Goal: Information Seeking & Learning: Understand process/instructions

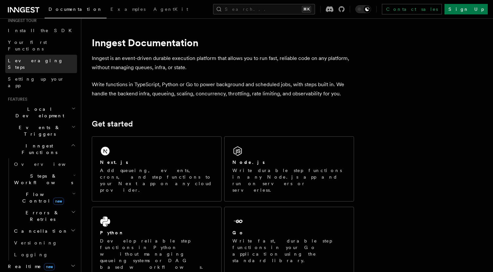
scroll to position [70, 0]
click at [71, 170] on h2 "Steps & Workflows" at bounding box center [44, 179] width 66 height 18
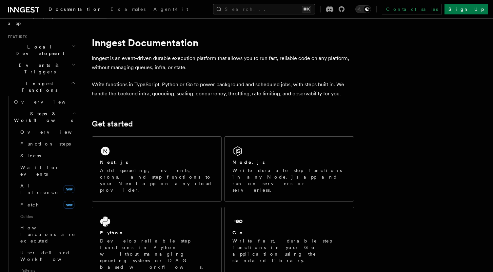
scroll to position [132, 0]
click at [50, 165] on span "Wait for events" at bounding box center [39, 171] width 39 height 12
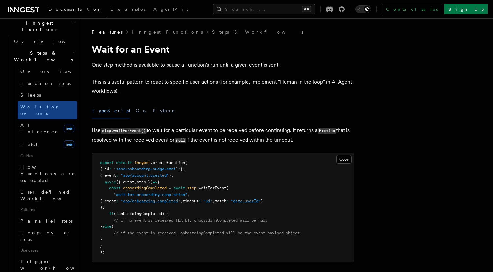
scroll to position [193, 0]
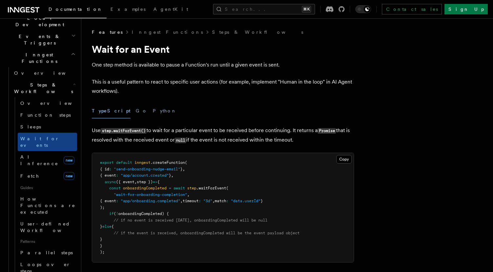
scroll to position [160, 0]
click at [52, 122] on link "Sleeps" at bounding box center [47, 128] width 59 height 12
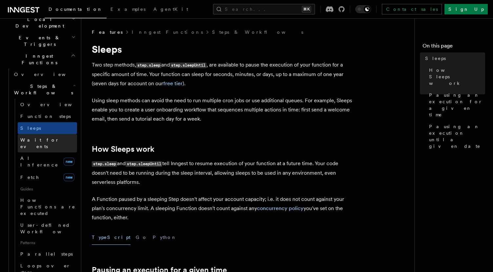
click at [49, 137] on span "Wait for events" at bounding box center [39, 143] width 39 height 12
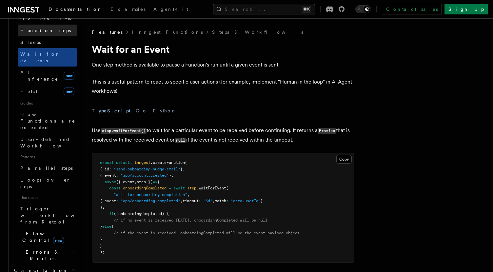
scroll to position [244, 0]
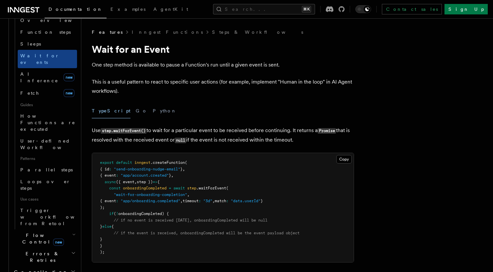
click at [67, 248] on h2 "Errors & Retries" at bounding box center [44, 257] width 66 height 18
click at [68, 248] on h2 "Errors & Retries" at bounding box center [44, 257] width 66 height 18
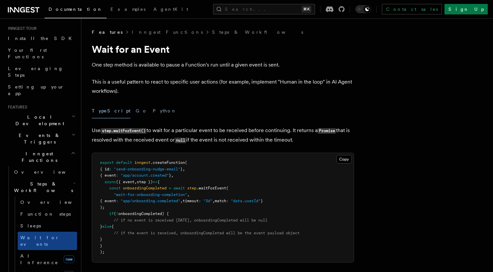
scroll to position [51, 0]
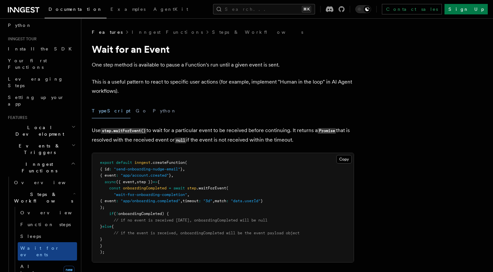
click at [35, 10] on icon at bounding box center [23, 10] width 31 height 8
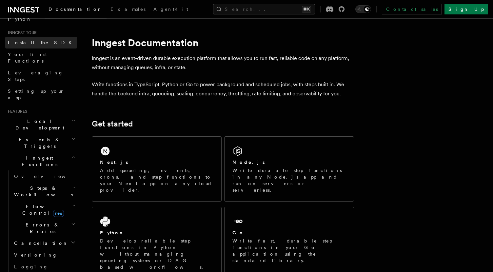
scroll to position [57, 0]
click at [35, 137] on span "Events & Triggers" at bounding box center [38, 143] width 66 height 13
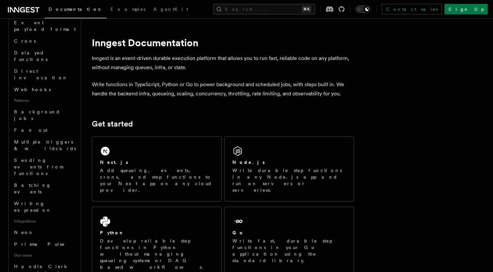
scroll to position [234, 0]
click at [25, 229] on span "Neon" at bounding box center [24, 231] width 20 height 5
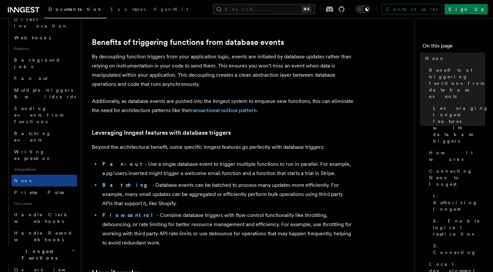
scroll to position [285, 0]
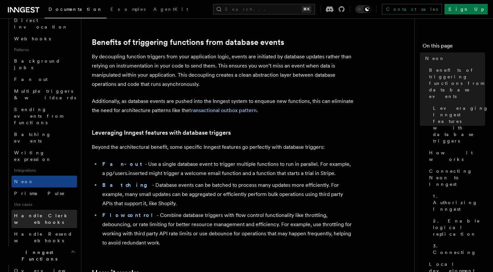
click at [55, 213] on span "Handle Clerk webhooks" at bounding box center [41, 219] width 55 height 12
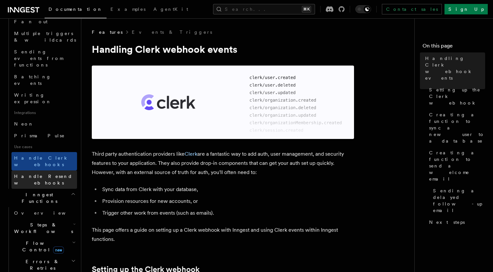
scroll to position [344, 0]
click at [54, 254] on h2 "Errors & Retries" at bounding box center [44, 263] width 66 height 18
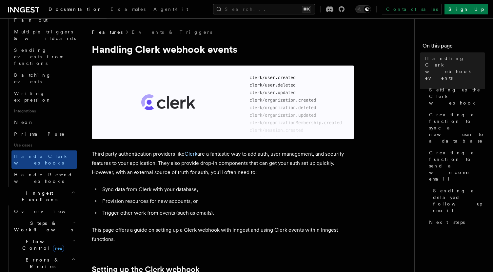
click at [54, 217] on h2 "Steps & Workflows" at bounding box center [44, 226] width 66 height 18
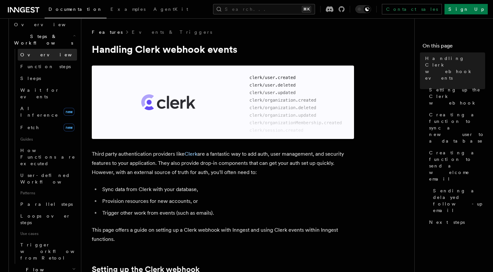
scroll to position [532, 0]
click at [64, 263] on h2 "Flow Control new" at bounding box center [44, 272] width 66 height 18
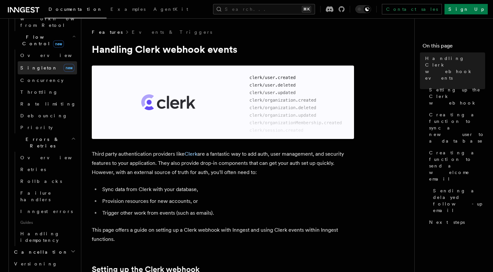
scroll to position [760, 0]
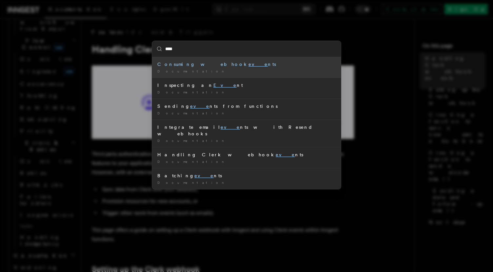
type input "*****"
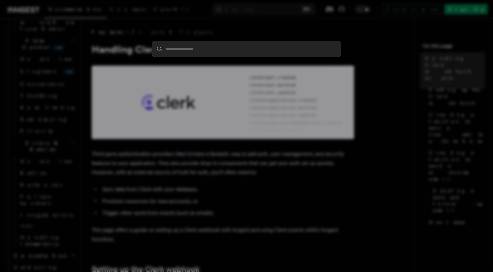
click at [41, 64] on div at bounding box center [246, 136] width 493 height 272
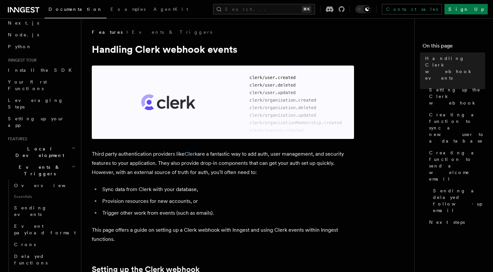
scroll to position [0, 0]
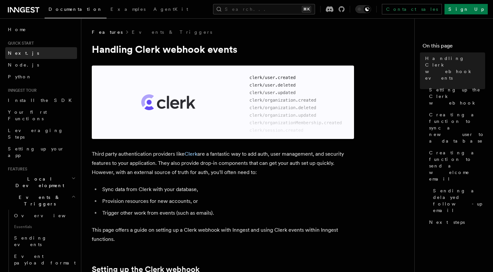
click at [47, 51] on link "Next.js" at bounding box center [41, 53] width 72 height 12
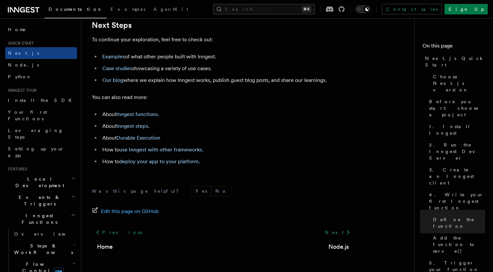
scroll to position [4149, 0]
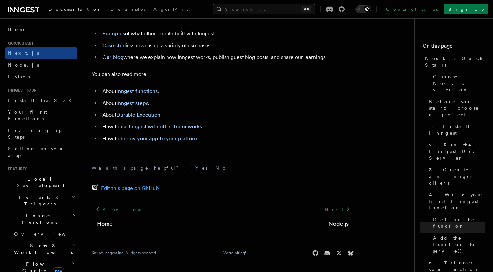
click at [43, 176] on span "Local Development" at bounding box center [38, 182] width 66 height 13
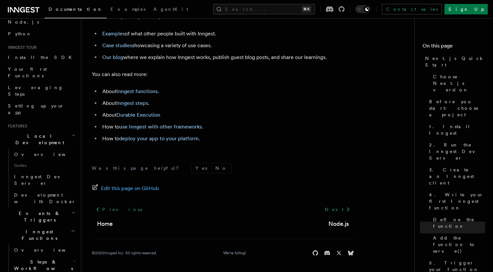
scroll to position [58, 0]
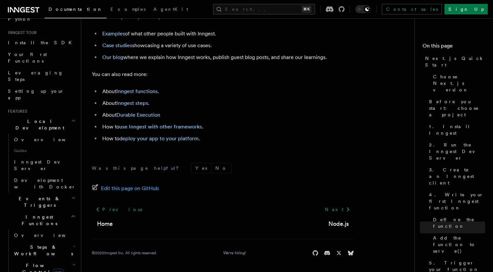
click at [45, 193] on h2 "Events & Triggers" at bounding box center [41, 202] width 72 height 18
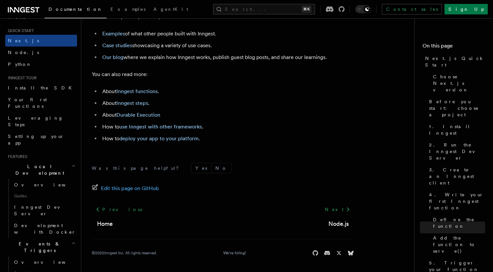
scroll to position [1, 0]
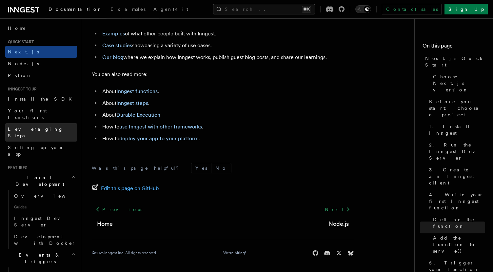
click at [43, 127] on span "Leveraging Steps" at bounding box center [35, 133] width 55 height 12
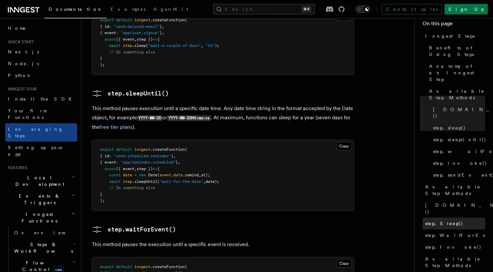
scroll to position [15, 0]
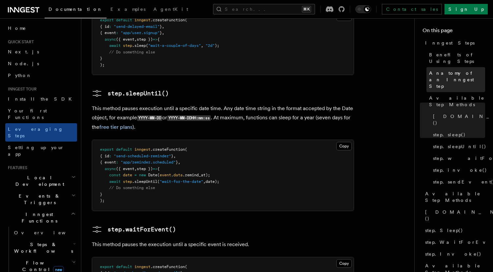
click at [450, 76] on span "Anatomy of an Inngest Step" at bounding box center [457, 80] width 56 height 20
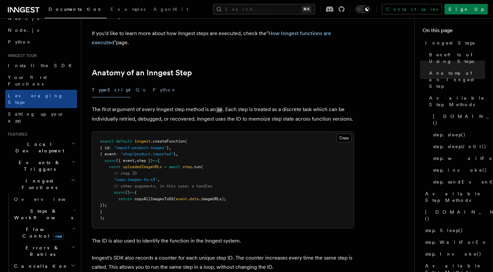
scroll to position [35, 0]
click at [32, 207] on span "Steps & Workflows" at bounding box center [42, 213] width 62 height 13
click at [31, 226] on span "Overview" at bounding box center [54, 228] width 68 height 5
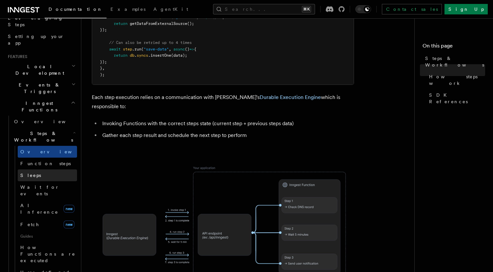
scroll to position [117, 0]
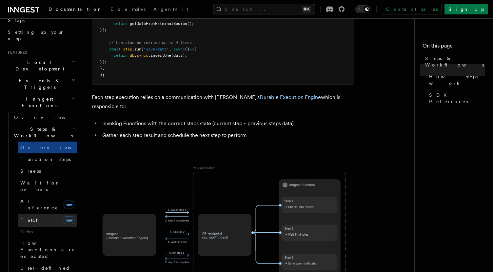
click at [48, 214] on link "Fetch new" at bounding box center [47, 220] width 59 height 13
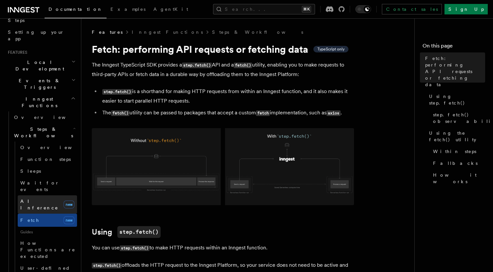
click at [43, 199] on span "AI Inference" at bounding box center [39, 205] width 38 height 12
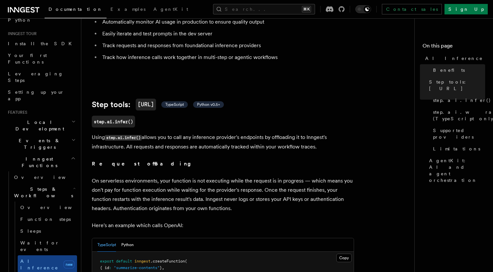
scroll to position [55, 0]
click at [49, 118] on h2 "Local Development" at bounding box center [41, 127] width 72 height 18
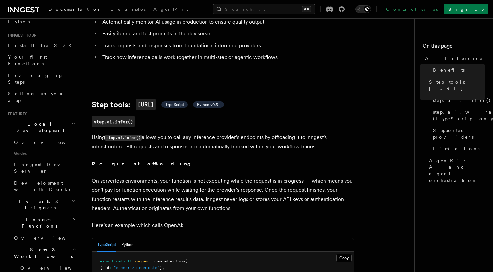
click at [30, 198] on span "Events & Triggers" at bounding box center [38, 204] width 66 height 13
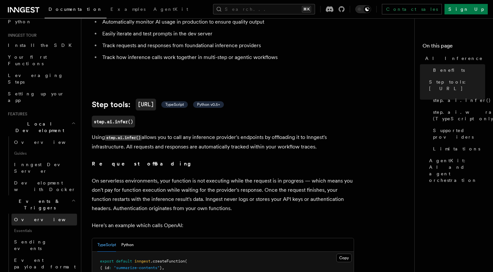
click at [31, 217] on span "Overview" at bounding box center [48, 219] width 68 height 5
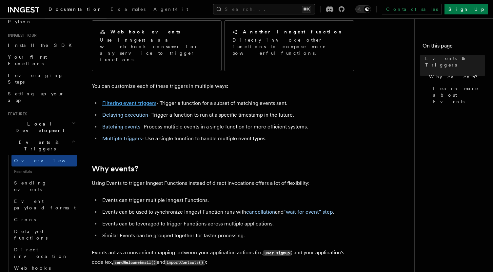
scroll to position [260, 0]
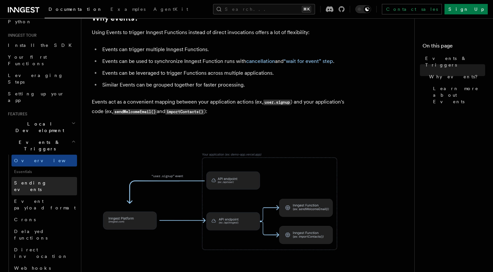
click at [47, 177] on link "Sending events" at bounding box center [44, 186] width 66 height 18
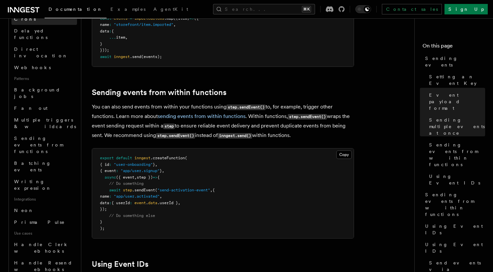
scroll to position [268, 0]
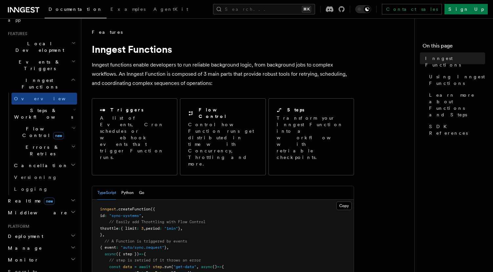
scroll to position [125, 0]
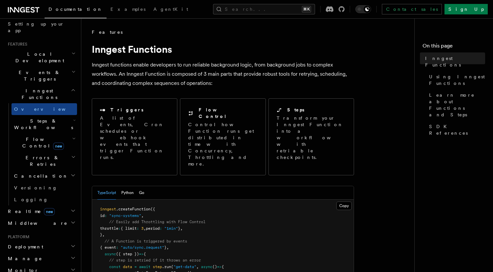
click at [44, 118] on span "Steps & Workflows" at bounding box center [42, 124] width 62 height 13
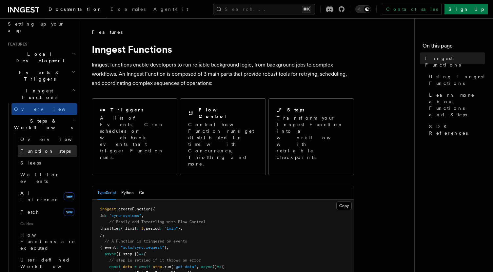
click at [39, 149] on span "Function steps" at bounding box center [45, 151] width 51 height 5
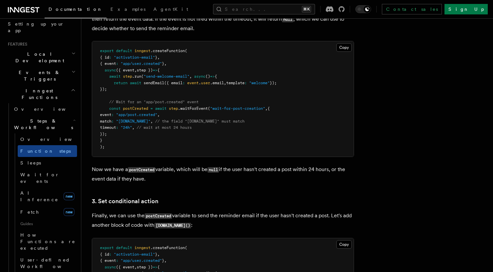
scroll to position [689, 0]
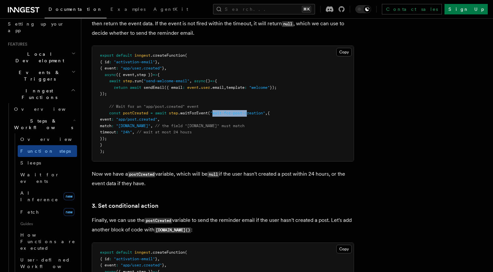
drag, startPoint x: 215, startPoint y: 115, endPoint x: 253, endPoint y: 115, distance: 37.1
click at [253, 115] on span ""wait-for-post-creation"" at bounding box center [237, 113] width 55 height 5
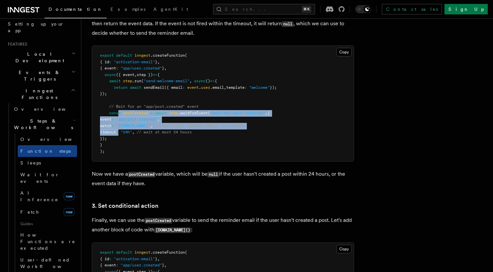
drag, startPoint x: 118, startPoint y: 111, endPoint x: 133, endPoint y: 133, distance: 26.6
click at [133, 133] on pre "export default inngest .createFunction ( { id : "activation-email" } , { event …" at bounding box center [223, 103] width 262 height 115
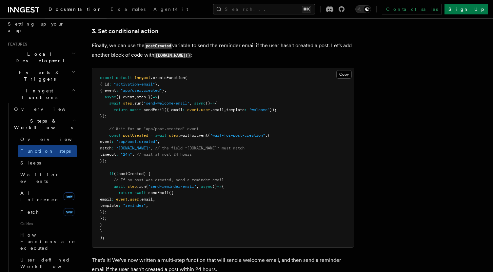
scroll to position [865, 0]
drag, startPoint x: 172, startPoint y: 136, endPoint x: 180, endPoint y: 137, distance: 8.2
click at [180, 137] on span "const postCreated = await step .waitForEvent ( "wait-for-post-creation" , {" at bounding box center [185, 135] width 170 height 5
copy span "tep"
click at [245, 148] on span "// the field "[DOMAIN_NAME]" must match" at bounding box center [200, 147] width 90 height 5
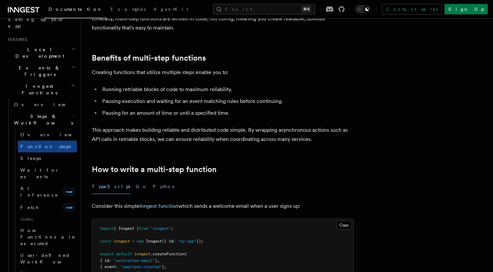
scroll to position [0, 0]
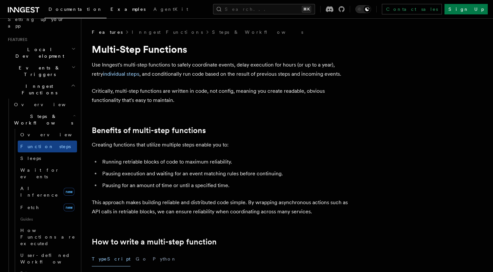
click at [107, 14] on link "Examples" at bounding box center [128, 10] width 43 height 16
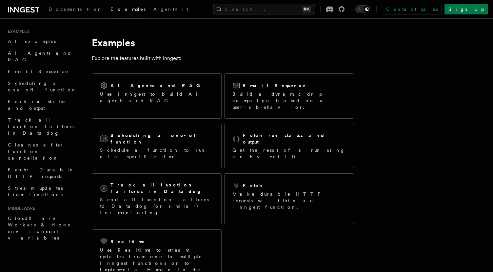
click at [29, 7] on icon at bounding box center [23, 10] width 31 height 8
